Goal: Navigation & Orientation: Find specific page/section

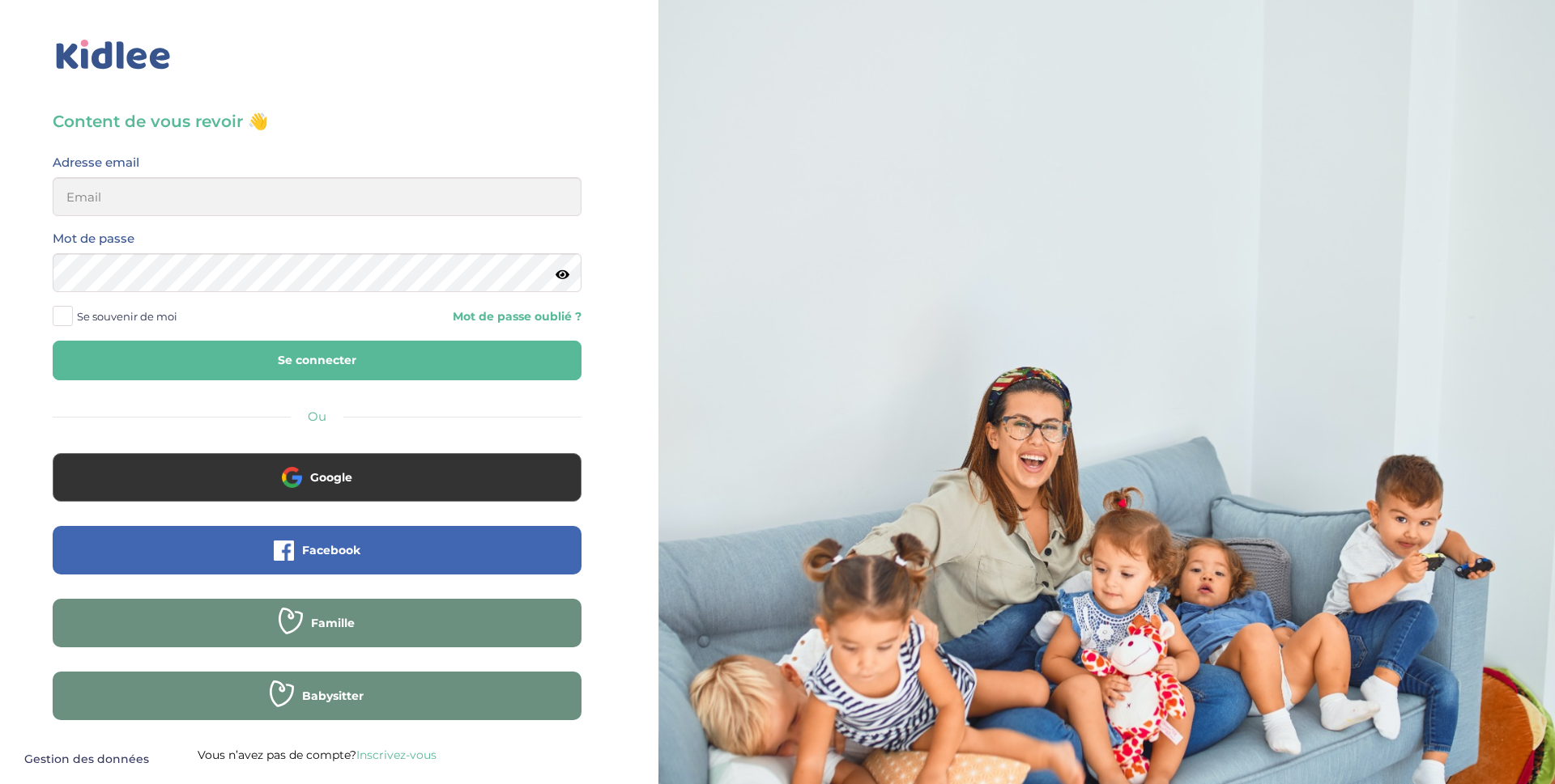
click at [147, 187] on input "email" at bounding box center [317, 196] width 529 height 38
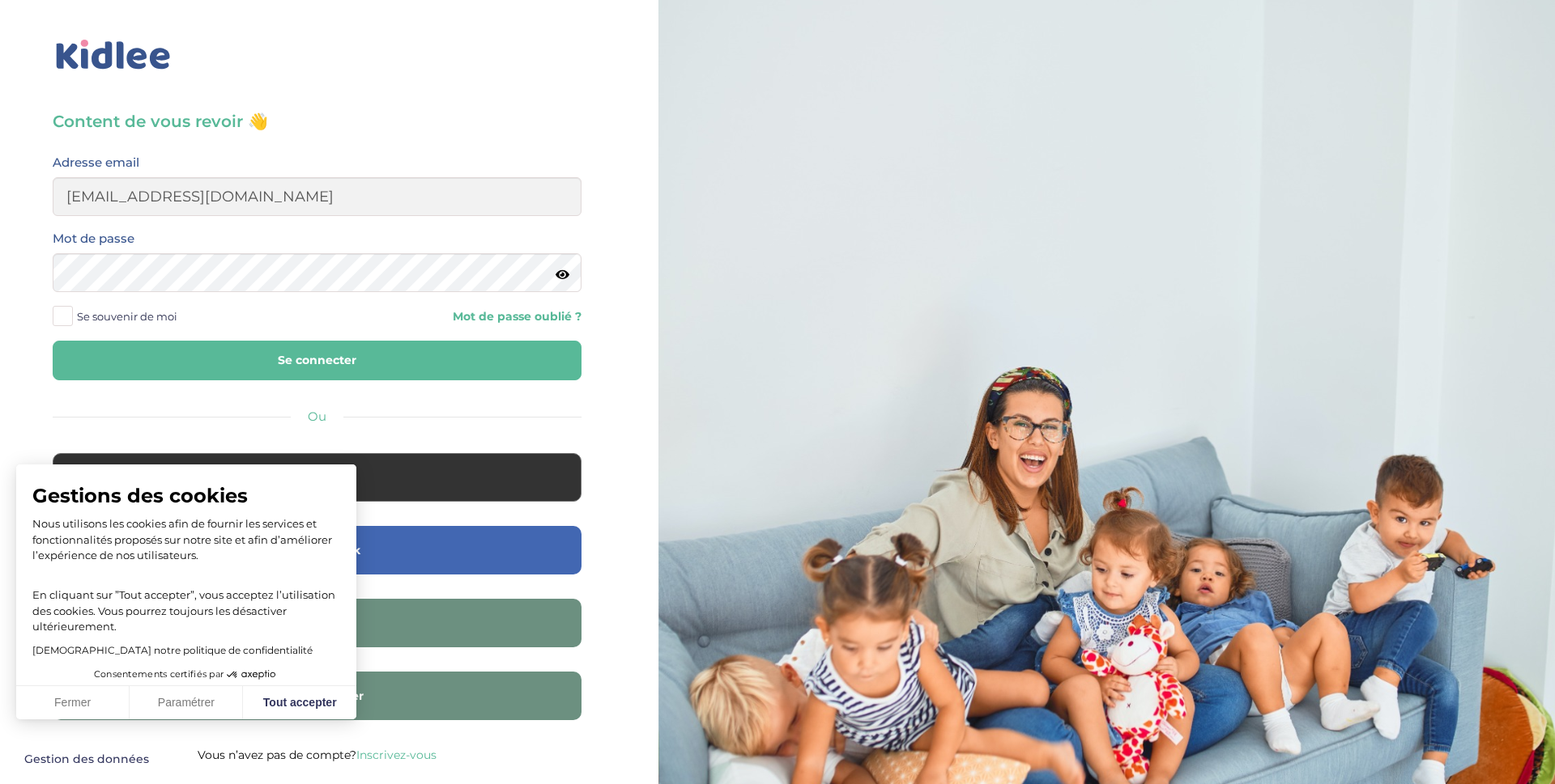
type input "[EMAIL_ADDRESS][DOMAIN_NAME]"
click at [53, 341] on button "Se connecter" at bounding box center [317, 360] width 529 height 39
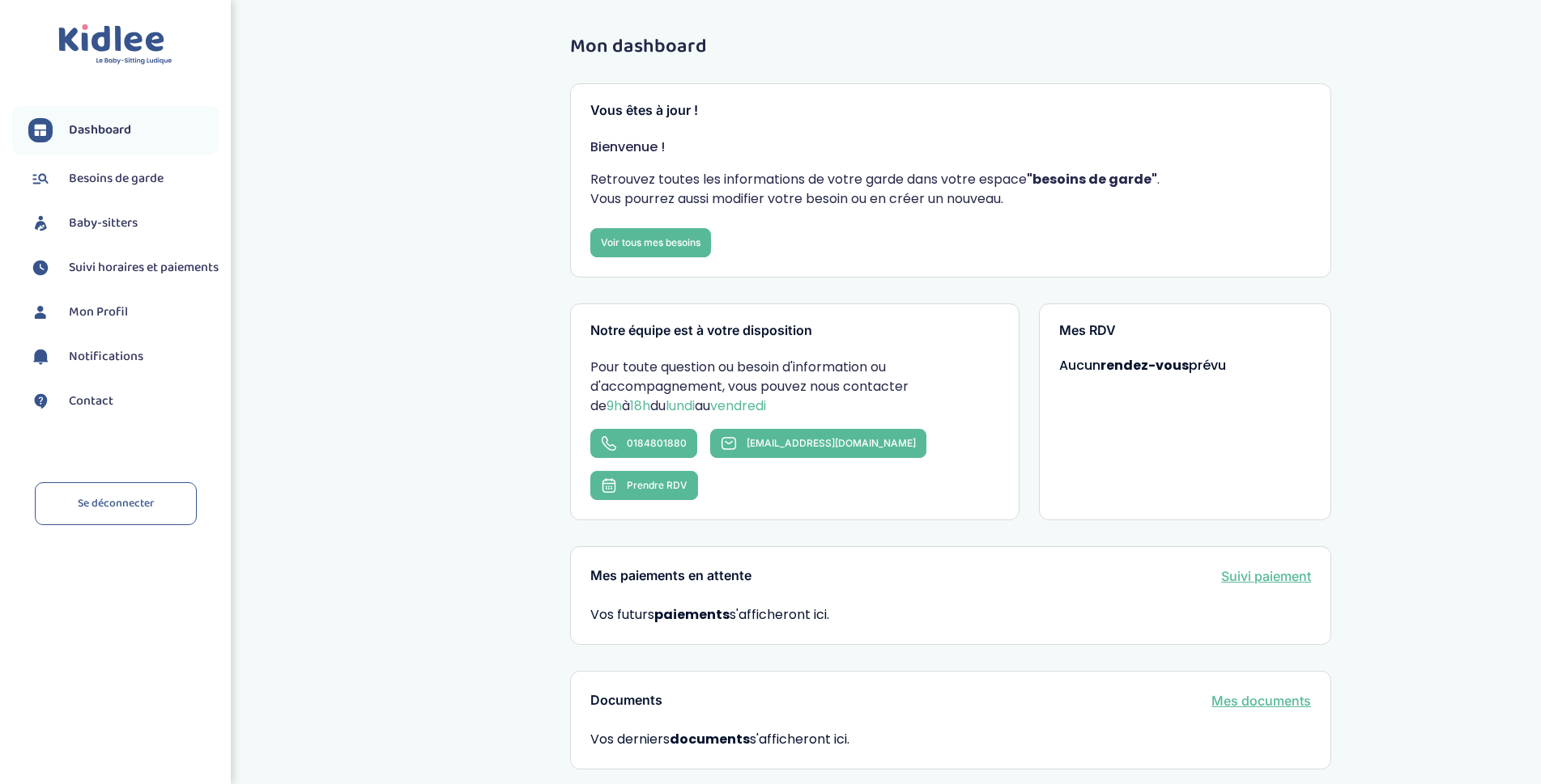
click at [132, 214] on span "Baby-sitters" at bounding box center [103, 223] width 69 height 20
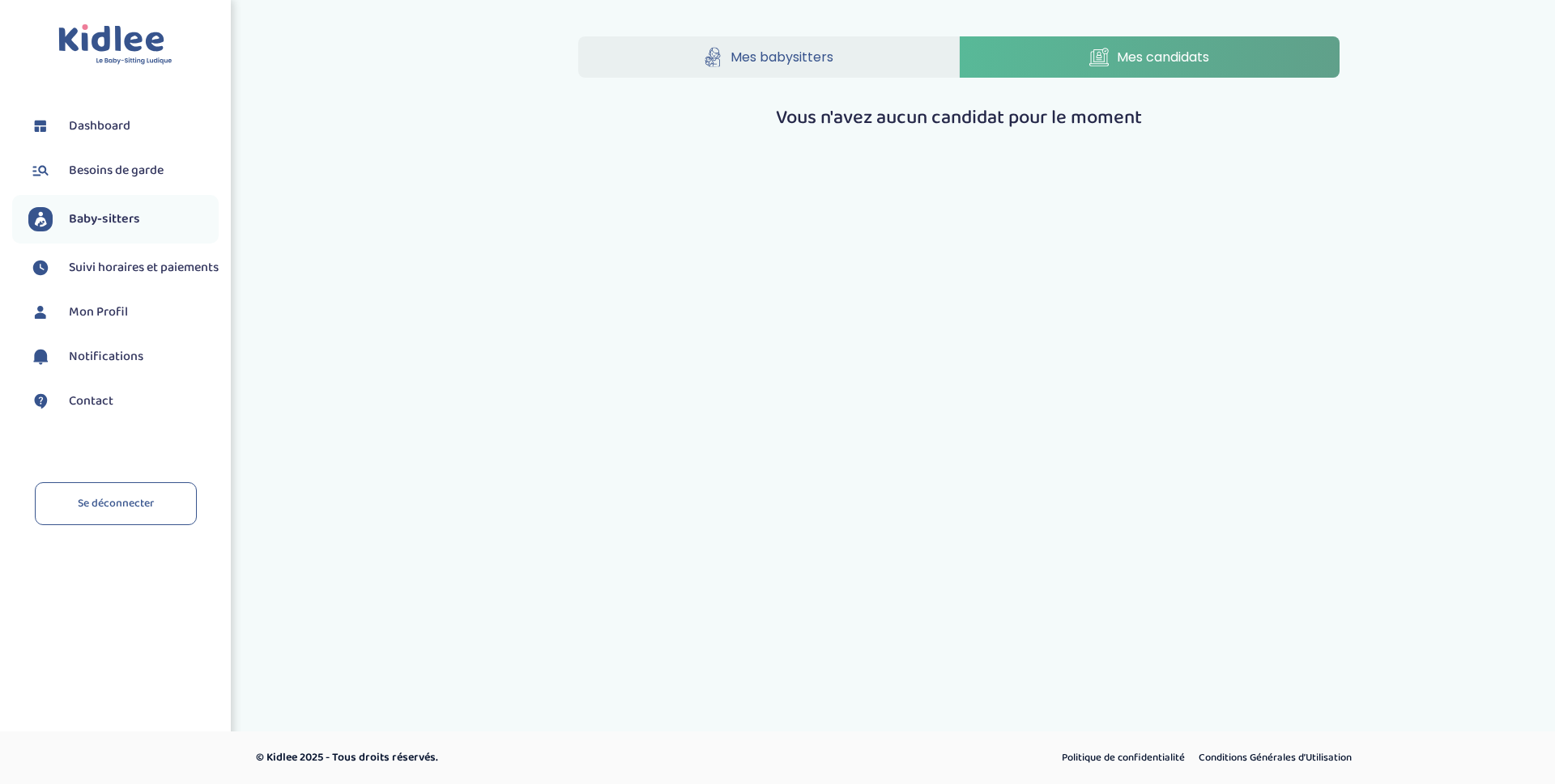
click at [101, 126] on span "Dashboard" at bounding box center [100, 126] width 62 height 20
